Goal: Transaction & Acquisition: Obtain resource

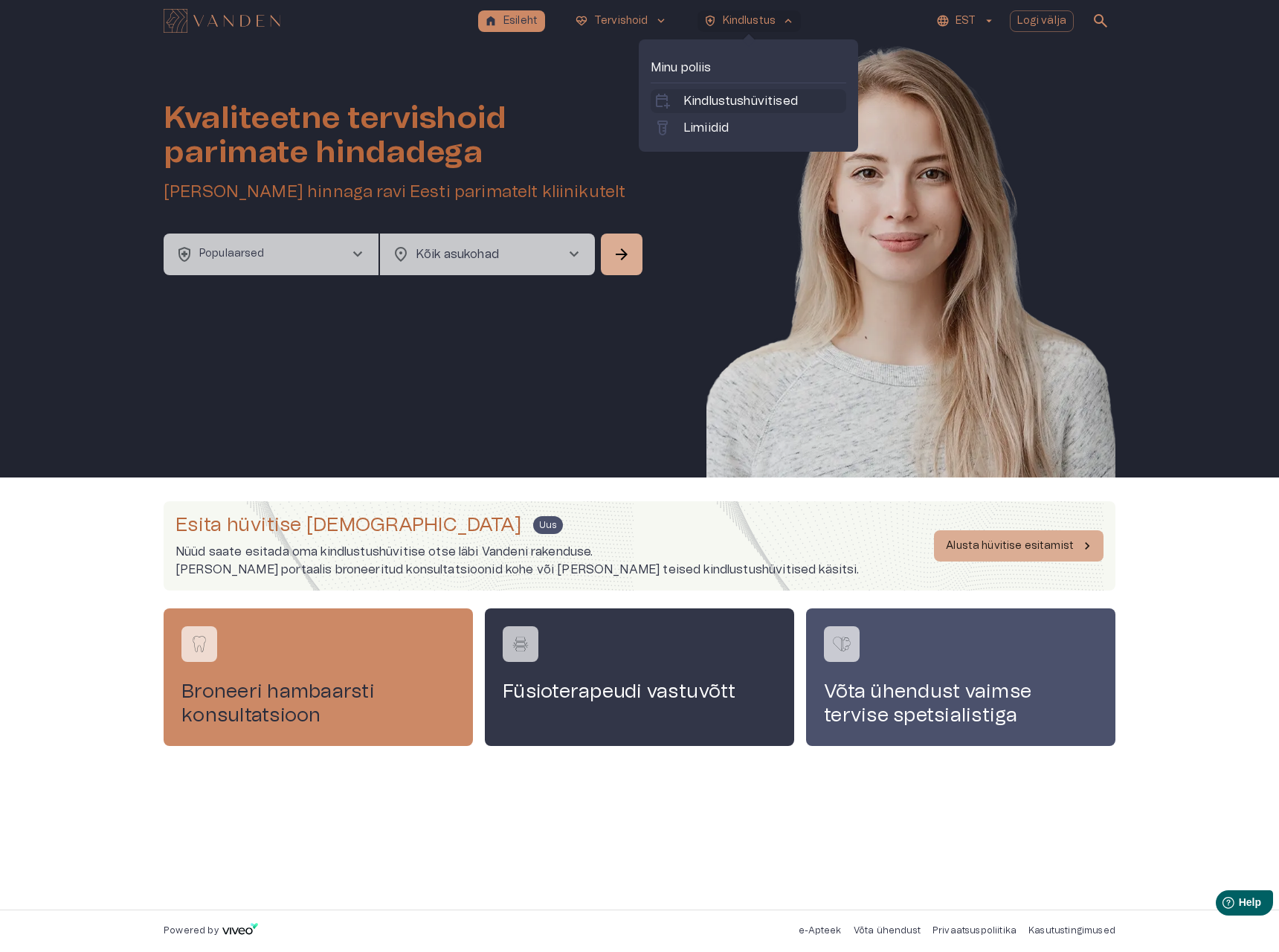
click at [721, 108] on p "Kindlustushüvitised" at bounding box center [740, 101] width 114 height 18
click at [760, 101] on p "Kindlustushüvitised" at bounding box center [740, 101] width 114 height 18
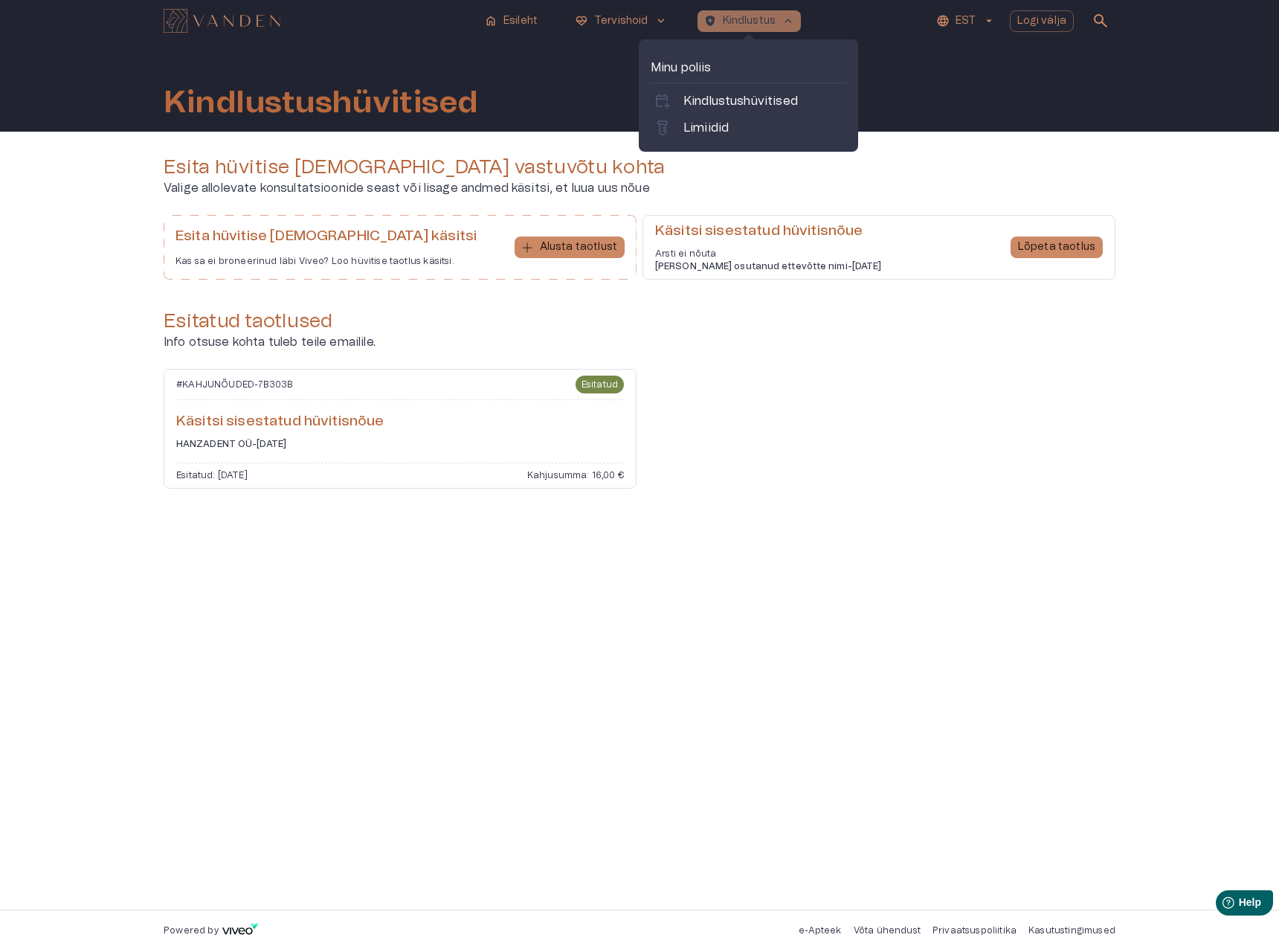
drag, startPoint x: 738, startPoint y: 25, endPoint x: 738, endPoint y: 72, distance: 47.0
click at [738, 25] on p "Kindlustus" at bounding box center [750, 21] width 54 height 15
click at [734, 124] on link "labs Limiidid" at bounding box center [748, 128] width 190 height 18
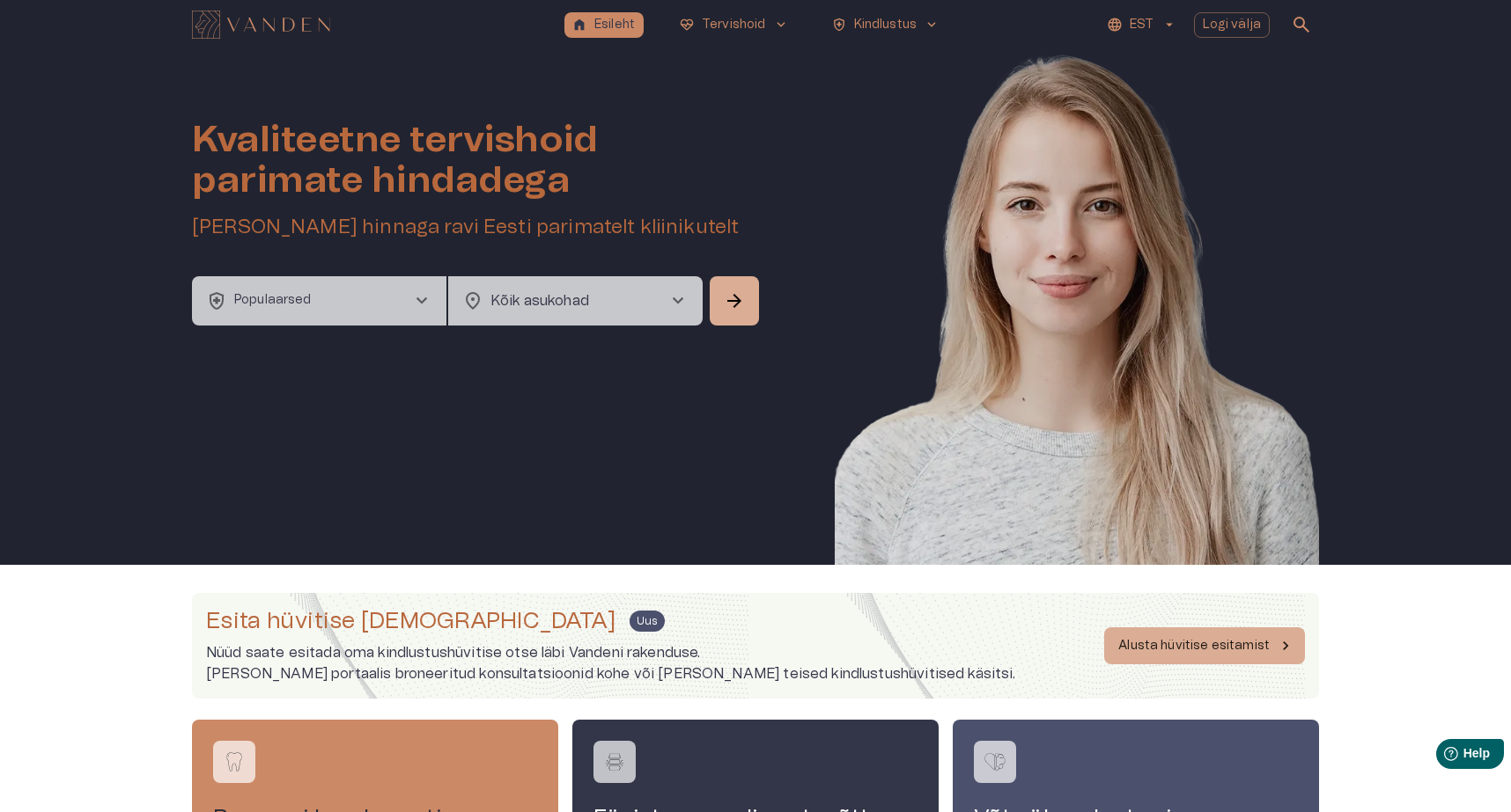
click at [156, 698] on div "Esita hüvitise taotlus Uus Nüüd saate esitada oma kindlustushüvitise otse läbi …" at bounding box center [755, 762] width 1511 height 396
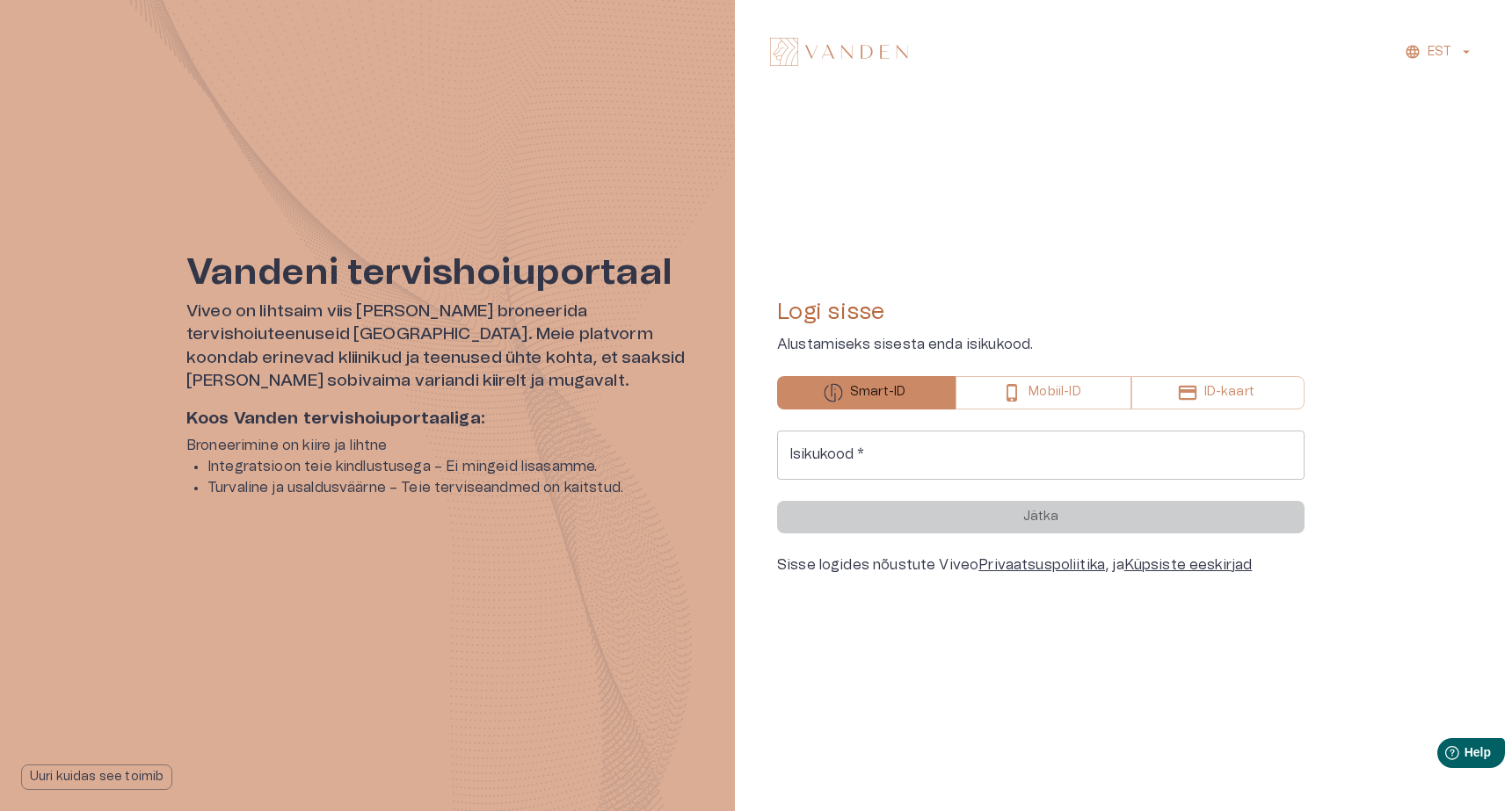
drag, startPoint x: 806, startPoint y: 432, endPoint x: 821, endPoint y: 446, distance: 20.5
click at [806, 432] on div "Isikukood   * Isikukood   *" at bounding box center [1041, 455] width 528 height 49
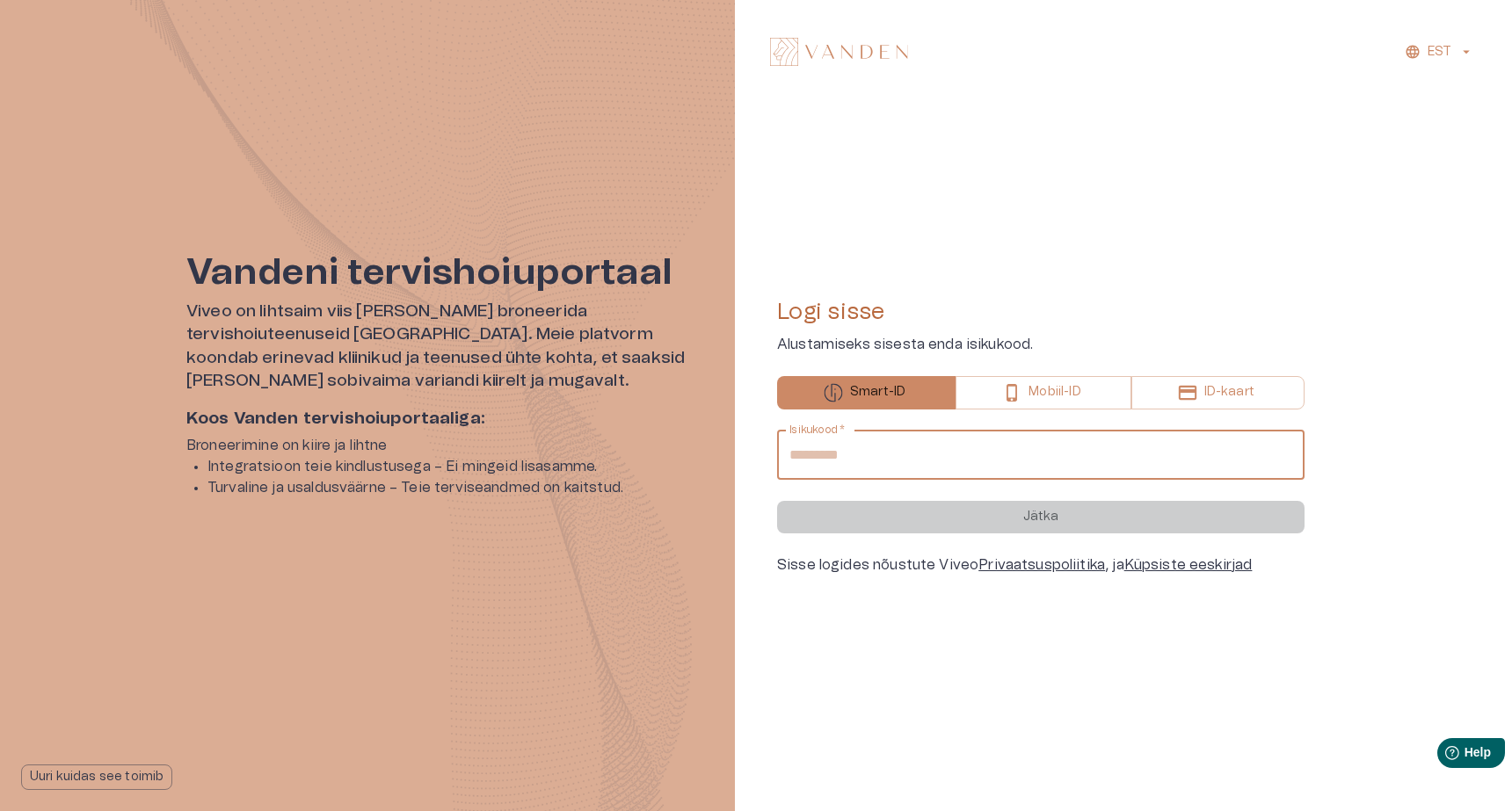
type input "**********"
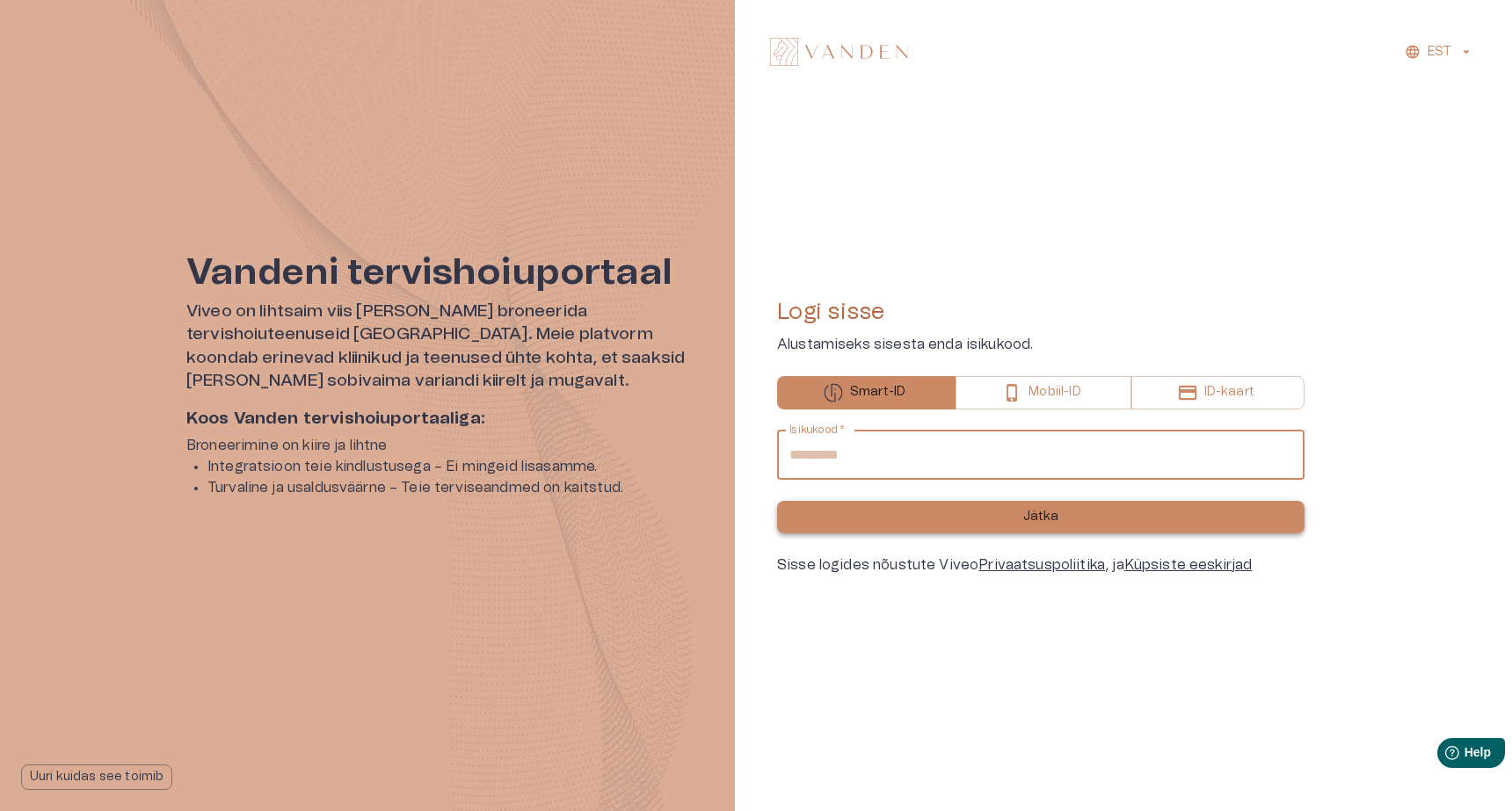
click at [903, 521] on button "Jätka" at bounding box center [1041, 518] width 528 height 33
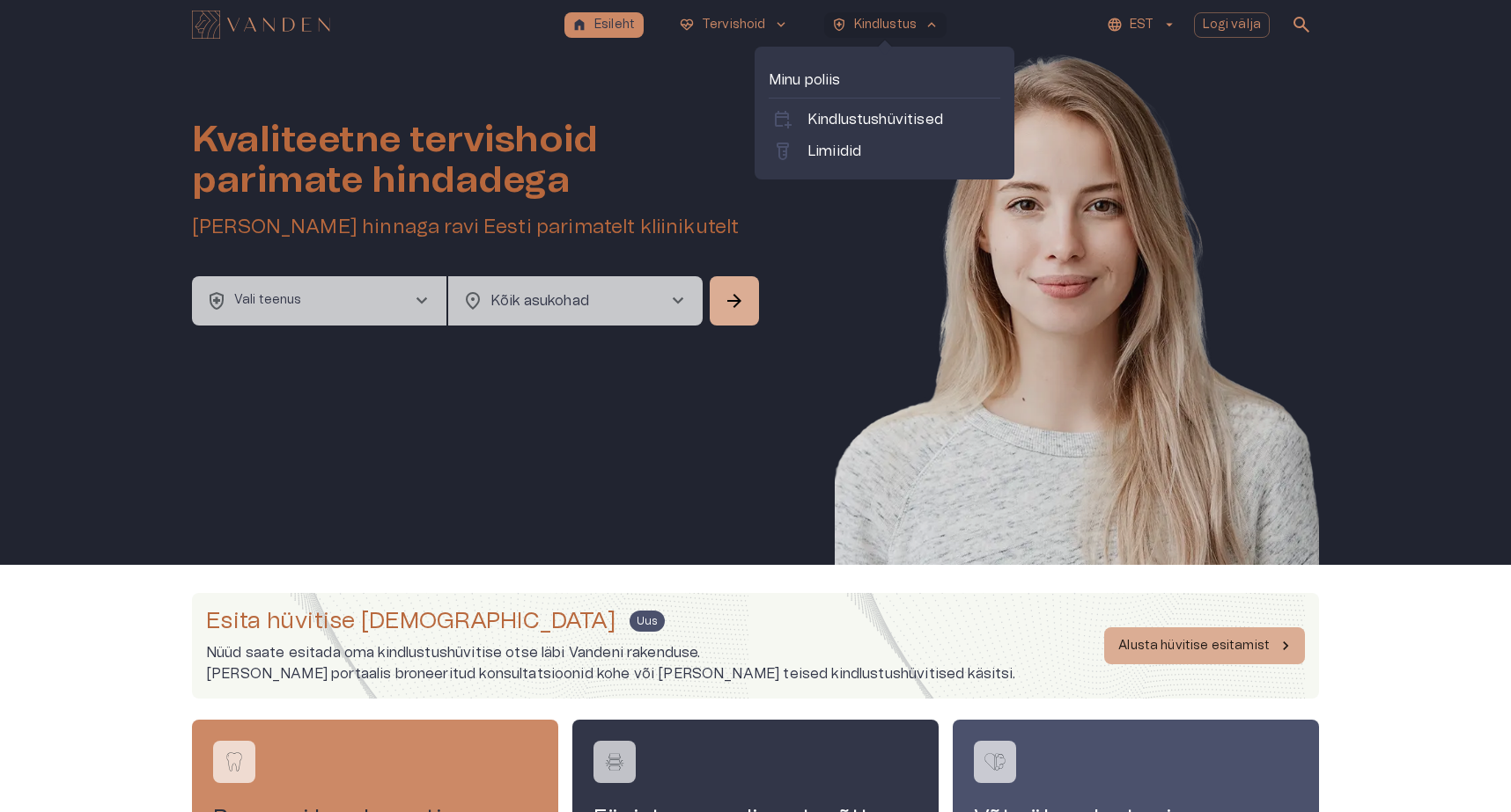
click at [891, 30] on p "Kindlustus" at bounding box center [886, 25] width 64 height 18
click at [829, 115] on p "Kindlustushüvitised" at bounding box center [875, 119] width 136 height 21
